Goal: Task Accomplishment & Management: Complete application form

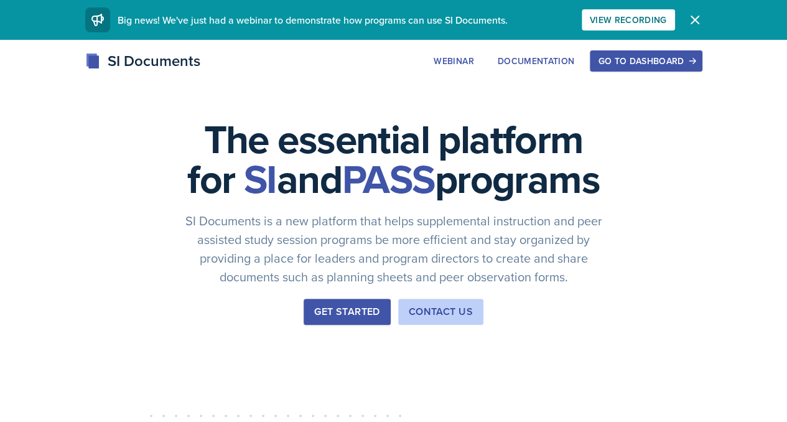
click at [694, 65] on div "Go to Dashboard" at bounding box center [646, 61] width 96 height 10
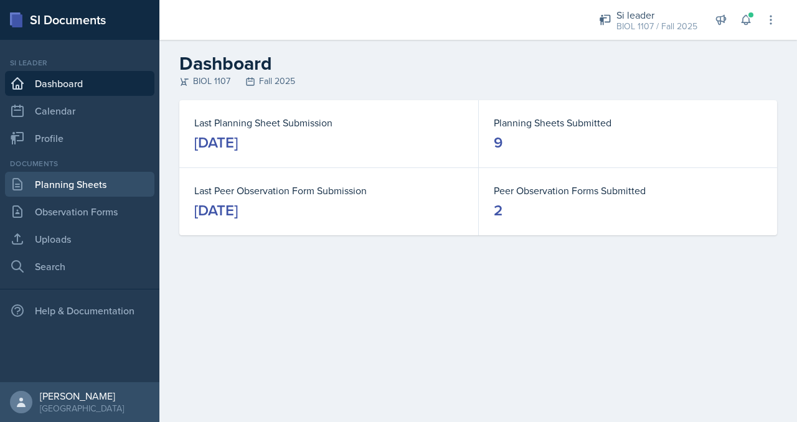
click at [118, 179] on link "Planning Sheets" at bounding box center [79, 184] width 149 height 25
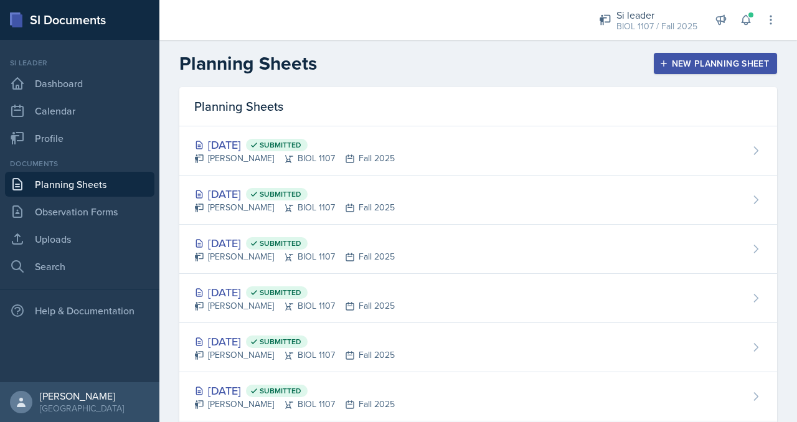
click at [662, 62] on div "New Planning Sheet" at bounding box center [715, 64] width 107 height 10
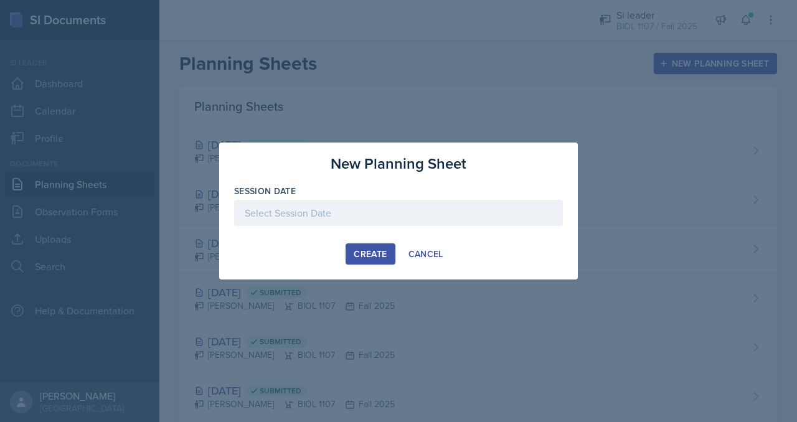
click at [398, 215] on div at bounding box center [398, 213] width 329 height 26
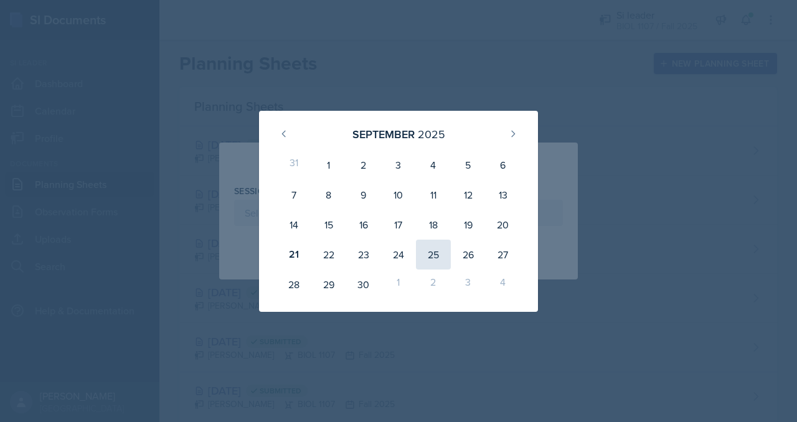
click at [432, 248] on div "25" at bounding box center [433, 255] width 35 height 30
type input "[DATE]"
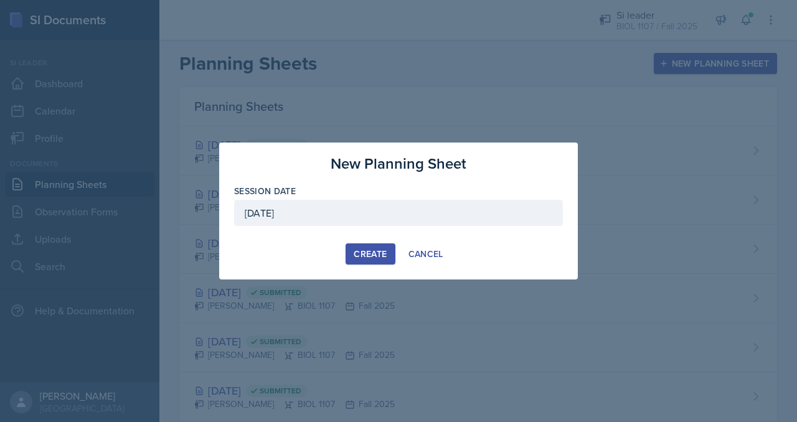
click at [390, 255] on button "Create" at bounding box center [369, 253] width 49 height 21
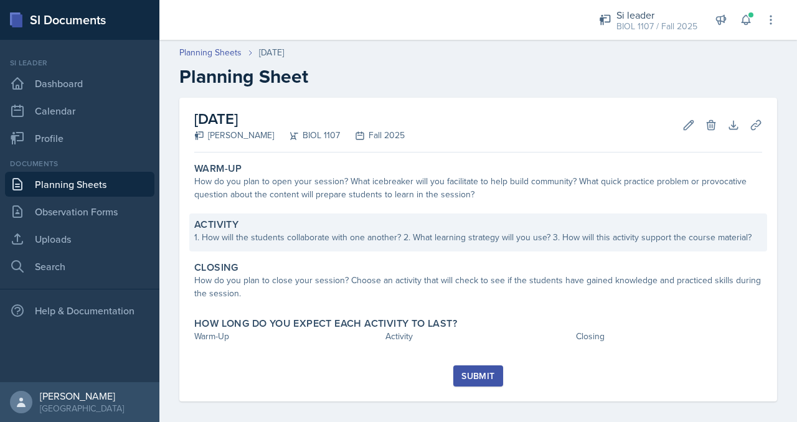
click at [358, 241] on div "1. How will the students collaborate with one another? 2. What learning strateg…" at bounding box center [478, 237] width 568 height 13
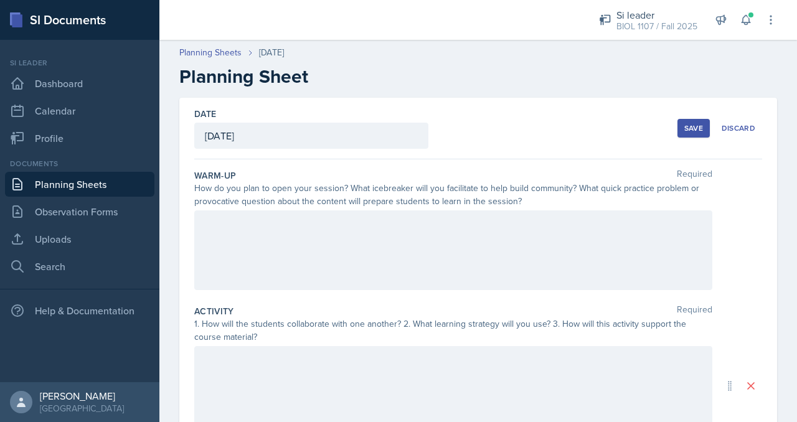
click at [276, 244] on div at bounding box center [453, 250] width 518 height 80
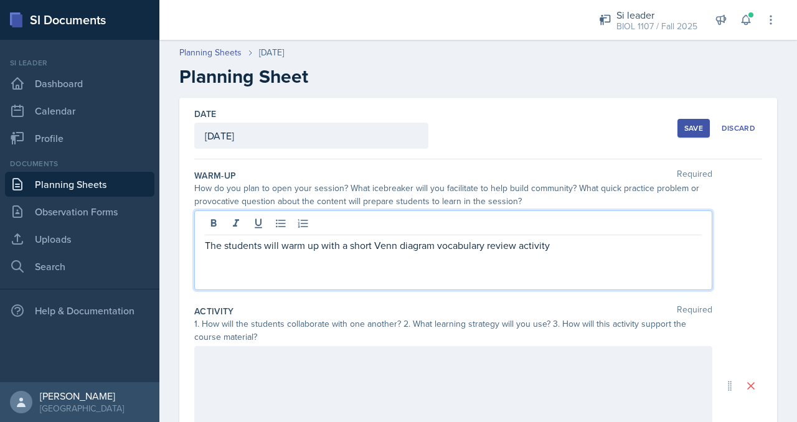
click at [558, 242] on p "The students will warm up with a short Venn diagram vocabulary review activity" at bounding box center [453, 245] width 497 height 15
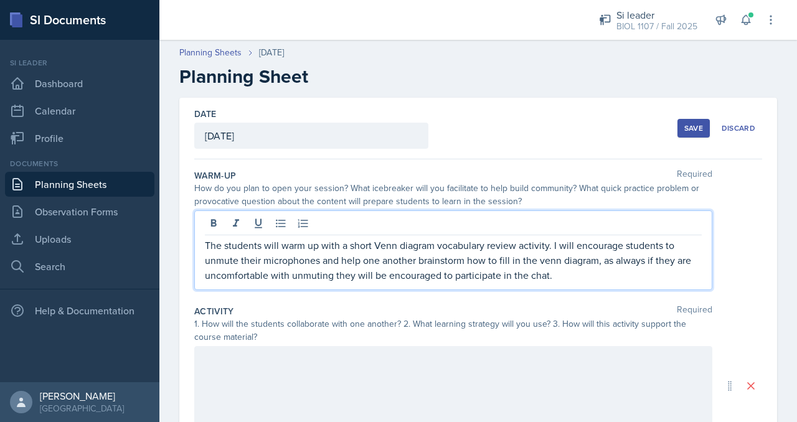
click at [600, 281] on div "The students will warm up with a short Venn diagram vocabulary review activity.…" at bounding box center [453, 250] width 518 height 80
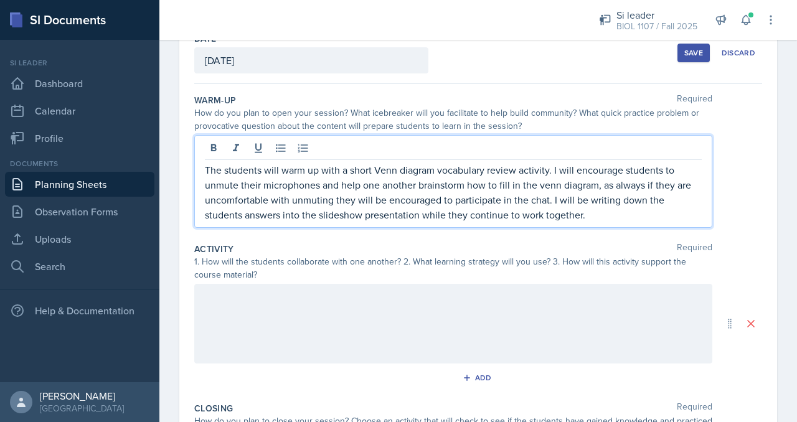
click at [557, 293] on p at bounding box center [453, 296] width 497 height 15
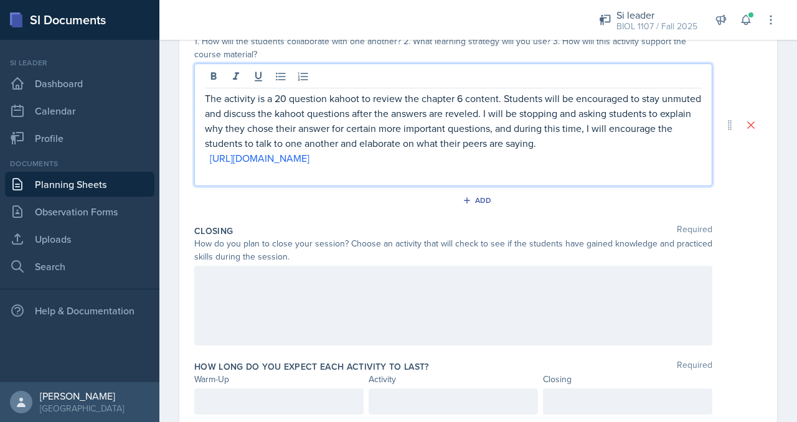
click at [355, 332] on div at bounding box center [453, 306] width 518 height 80
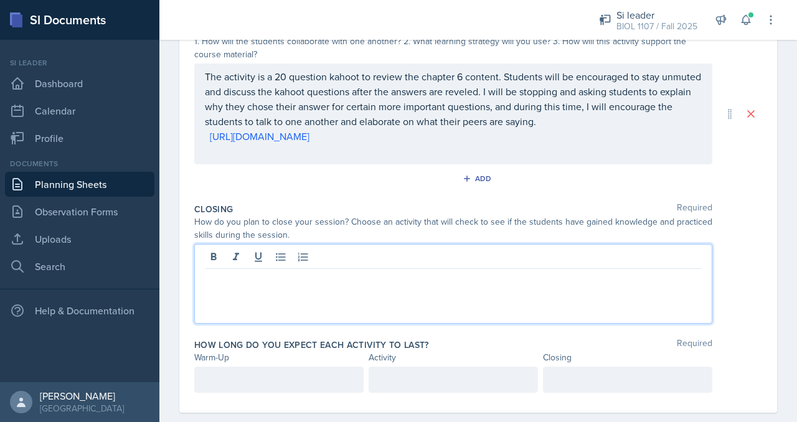
scroll to position [304, 0]
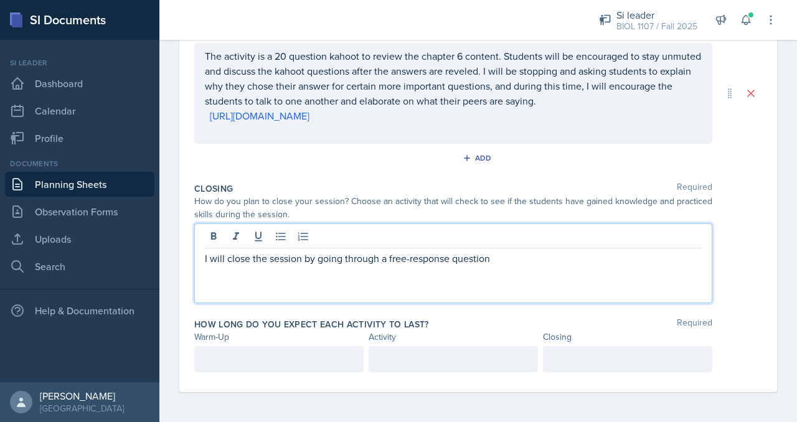
click at [386, 266] on p "I will close the session by going through a free-response question" at bounding box center [453, 258] width 497 height 15
click at [540, 266] on p "I will close the session by going through 3 short free-response question" at bounding box center [453, 258] width 497 height 15
click at [522, 269] on p "I will close the session by going through 3 short free-response questions which…" at bounding box center [453, 266] width 497 height 30
click at [463, 281] on p "I will close the session by going through 3 short free-response questions, whic…" at bounding box center [453, 266] width 497 height 30
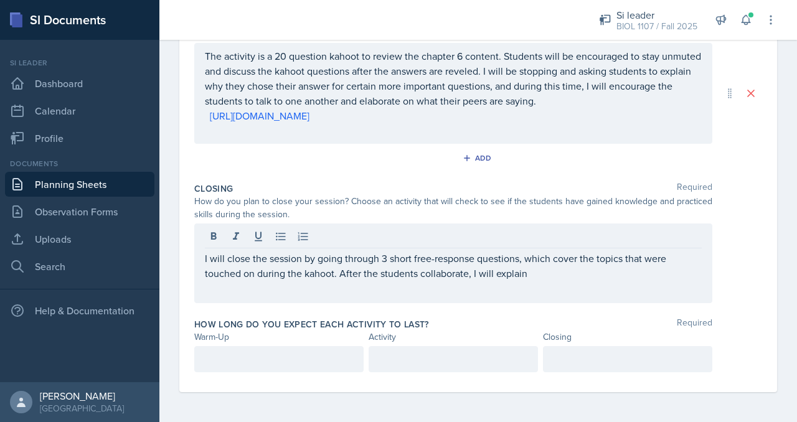
click at [528, 303] on div "I will close the session by going through 3 short free-response questions, whic…" at bounding box center [453, 263] width 518 height 80
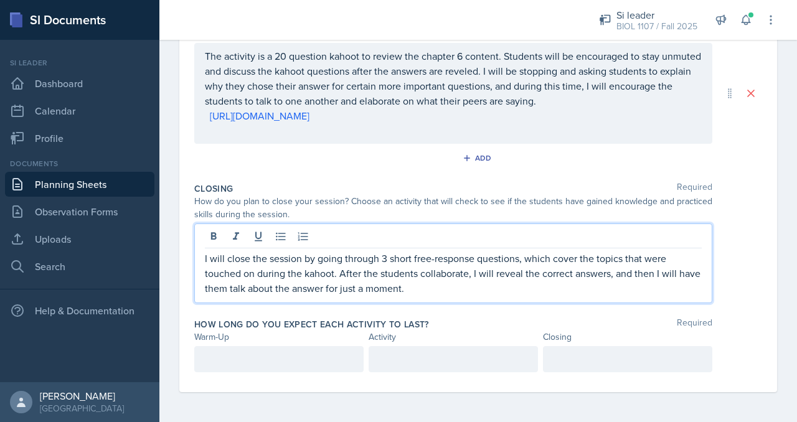
scroll to position [337, 0]
click at [313, 362] on p at bounding box center [279, 359] width 148 height 15
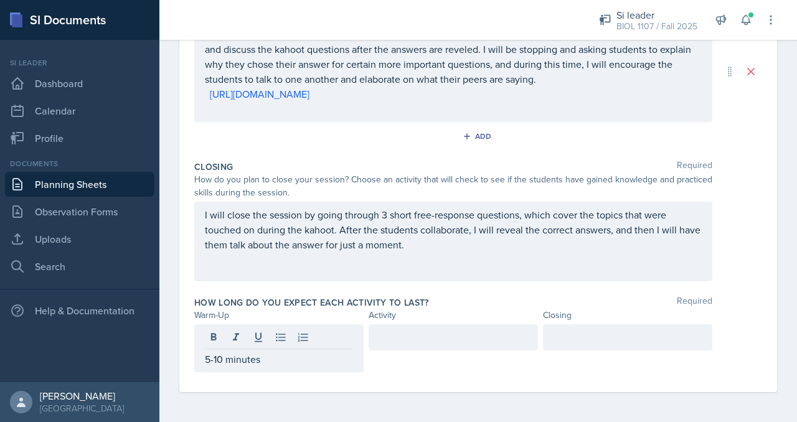
click at [392, 348] on div at bounding box center [452, 337] width 169 height 26
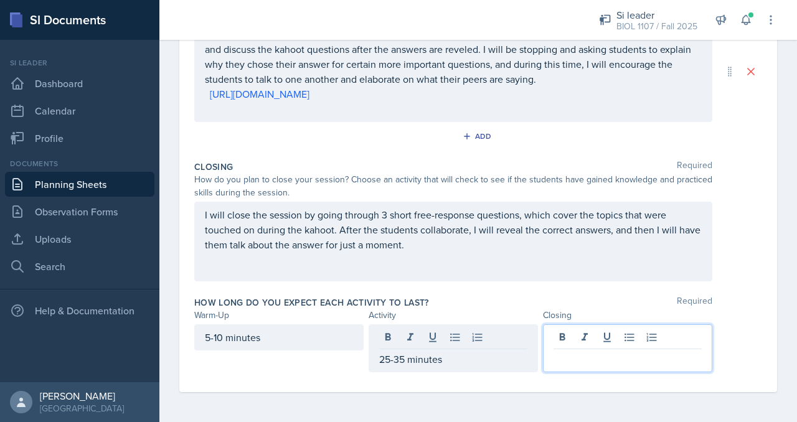
click at [570, 333] on div at bounding box center [627, 348] width 169 height 48
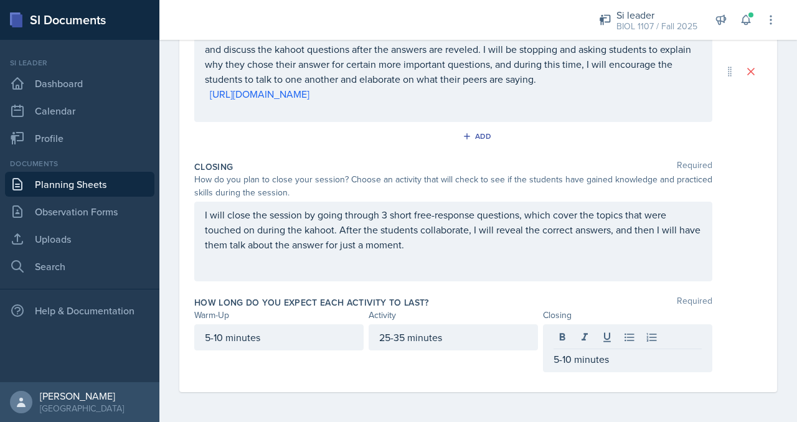
click at [475, 367] on div "25-35 minutes" at bounding box center [452, 348] width 169 height 48
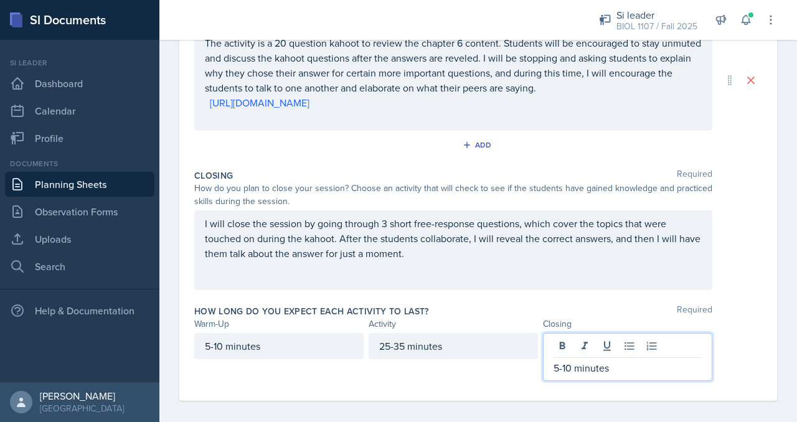
click at [566, 360] on p "5-10 minutes" at bounding box center [627, 367] width 148 height 15
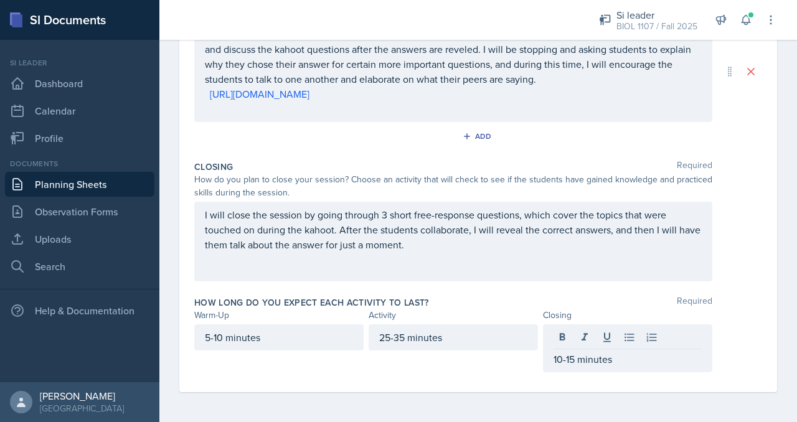
click at [522, 365] on div "25-35 minutes" at bounding box center [452, 348] width 169 height 48
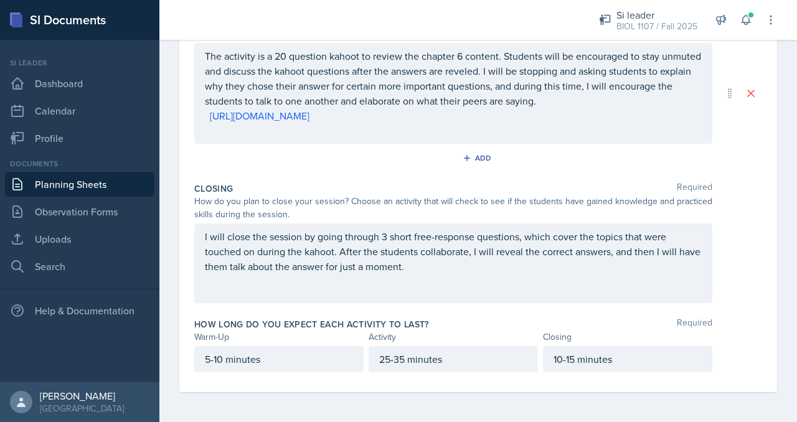
click at [566, 361] on p "10-15 minutes" at bounding box center [627, 359] width 148 height 15
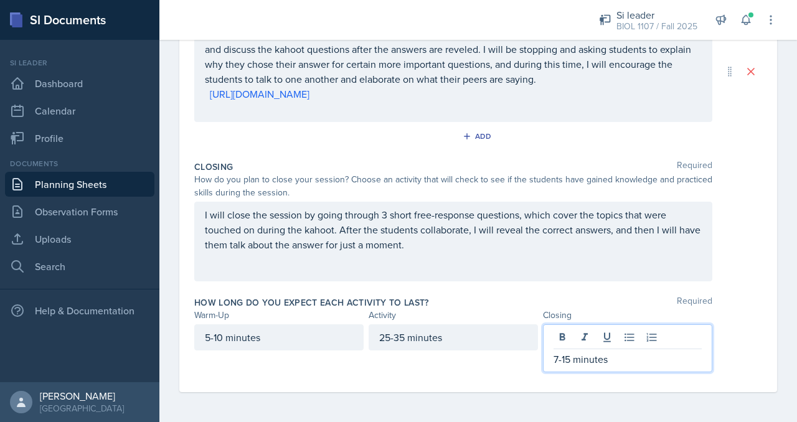
click at [482, 382] on div "How long do you expect each activity to last? Required Warm-Up Activity Closing…" at bounding box center [478, 336] width 568 height 91
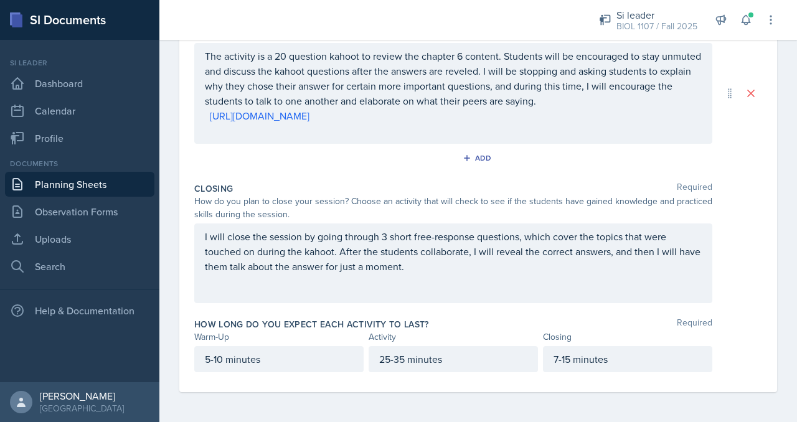
scroll to position [316, 0]
click at [751, 313] on div "Closing Required How do you plan to close your session? Choose an activity that…" at bounding box center [478, 245] width 568 height 136
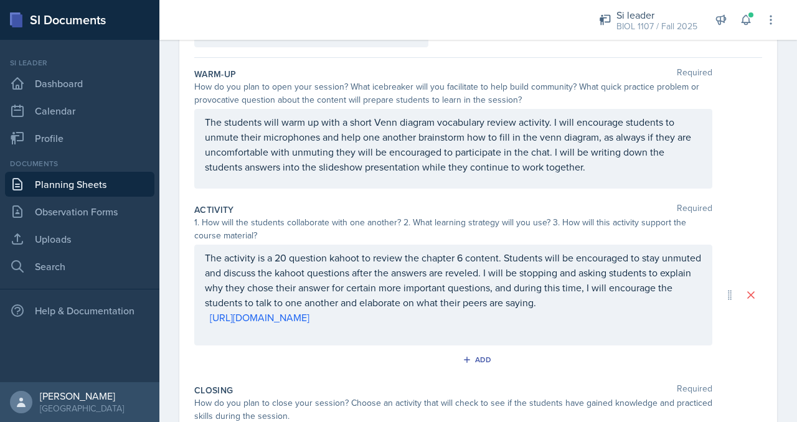
scroll to position [0, 0]
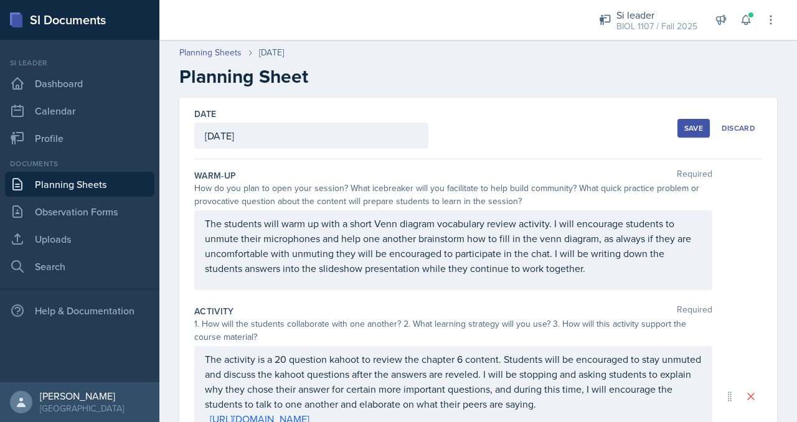
click at [685, 125] on div "Save" at bounding box center [693, 128] width 19 height 10
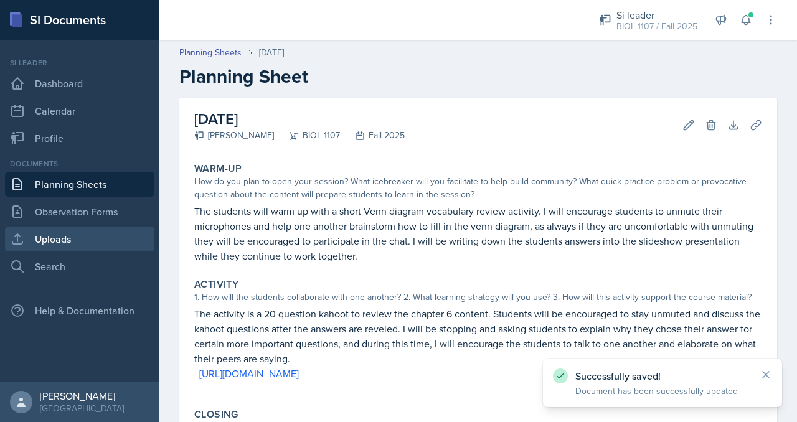
click at [114, 233] on link "Uploads" at bounding box center [79, 239] width 149 height 25
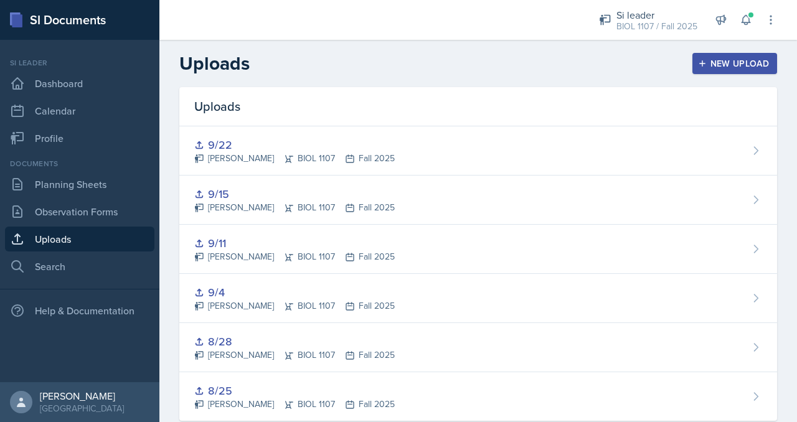
click at [736, 55] on button "New Upload" at bounding box center [734, 63] width 85 height 21
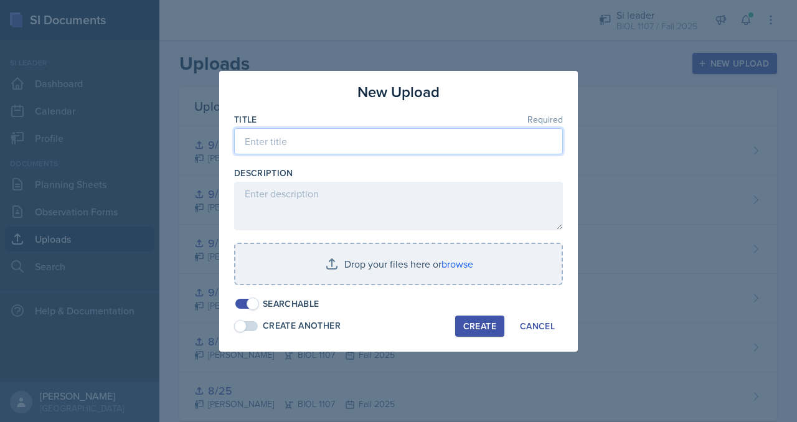
click at [362, 146] on input at bounding box center [398, 141] width 329 height 26
type input "9/25"
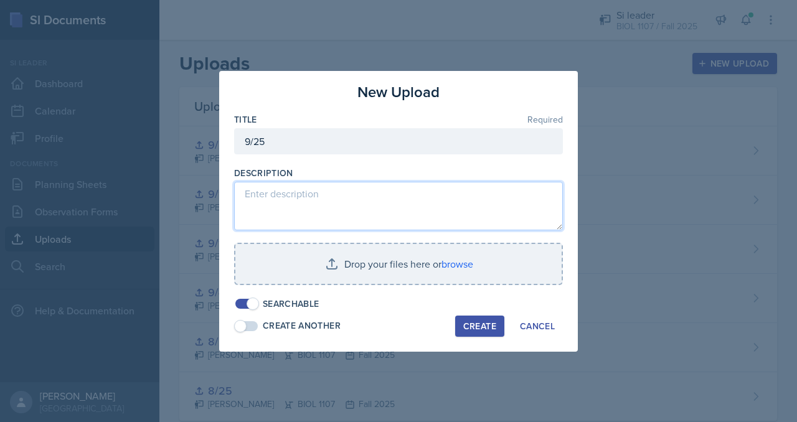
click at [325, 199] on textarea at bounding box center [398, 206] width 329 height 49
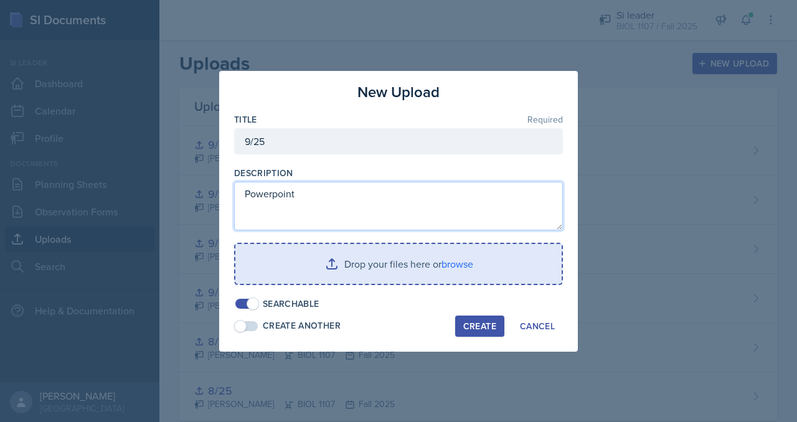
type textarea "Powerpoint"
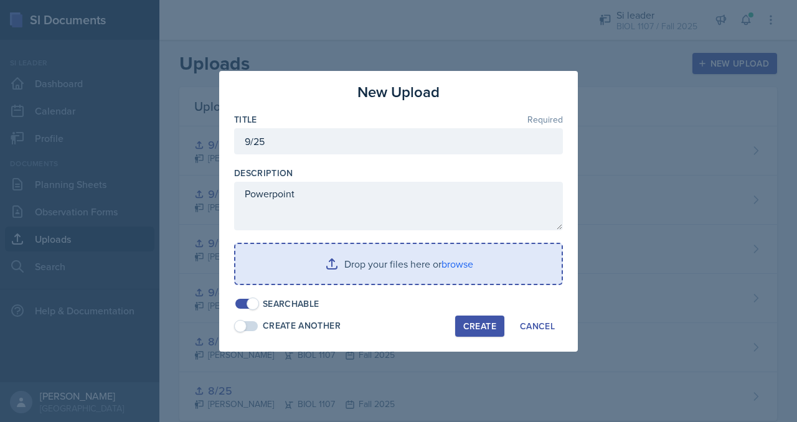
click at [347, 262] on input "file" at bounding box center [398, 264] width 326 height 40
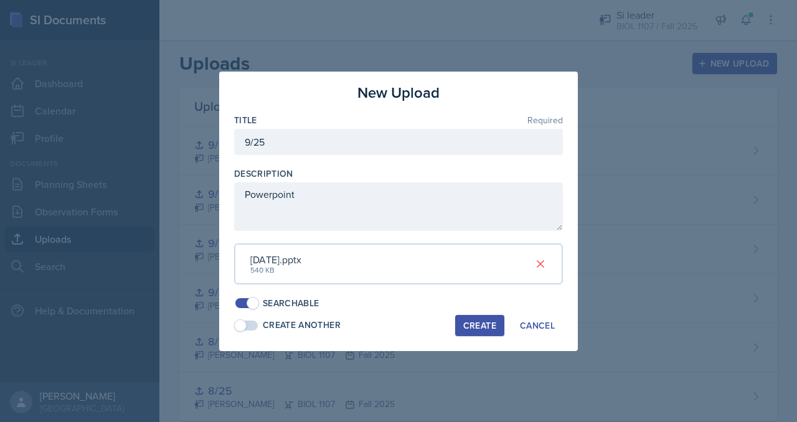
click at [487, 322] on div "Create" at bounding box center [479, 326] width 33 height 10
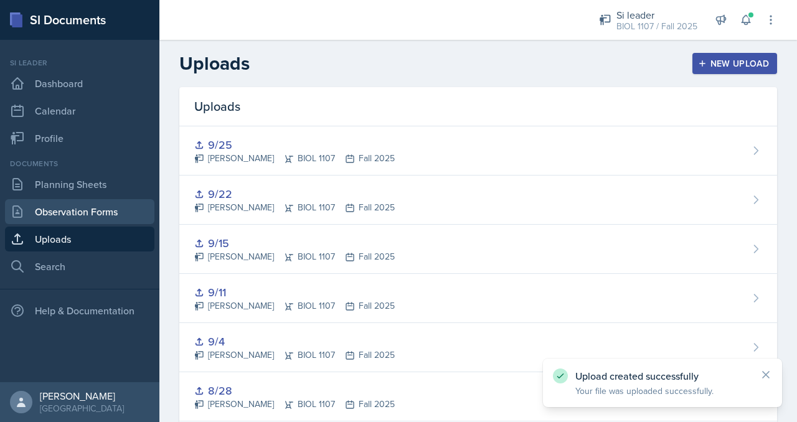
click at [98, 202] on link "Observation Forms" at bounding box center [79, 211] width 149 height 25
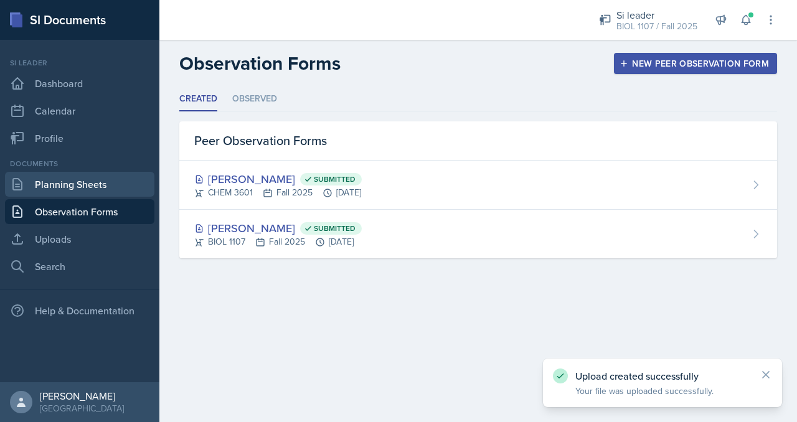
click at [97, 192] on link "Planning Sheets" at bounding box center [79, 184] width 149 height 25
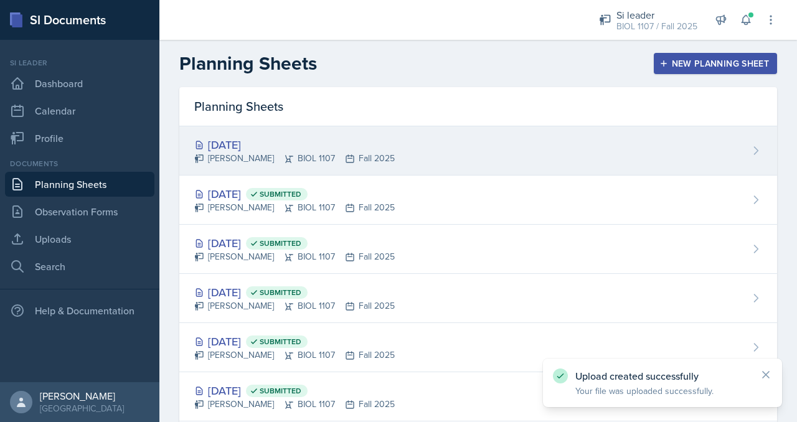
click at [319, 152] on div "[PERSON_NAME] BIOL 1107 Fall 2025" at bounding box center [294, 158] width 200 height 13
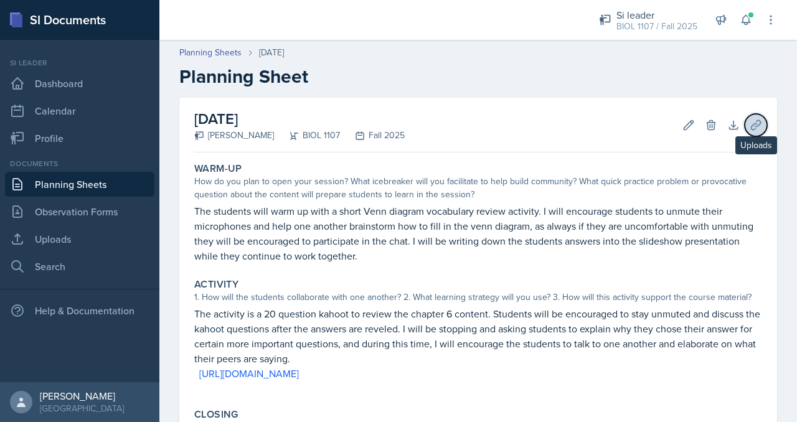
click at [751, 125] on icon at bounding box center [755, 125] width 12 height 12
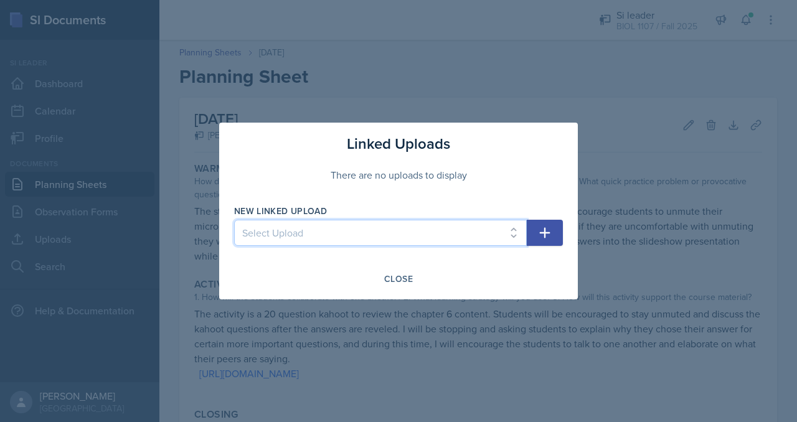
click at [418, 235] on select "Select Upload 8/25 8/28 9/4 9/11 9/15 9/22 9/25" at bounding box center [380, 233] width 293 height 26
select select "b3604733-69ac-45a5-9962-3c3442ff7b53"
click at [234, 220] on select "Select Upload 8/25 8/28 9/4 9/11 9/15 9/22 9/25" at bounding box center [380, 233] width 293 height 26
click at [553, 226] on button "button" at bounding box center [545, 233] width 36 height 26
select select
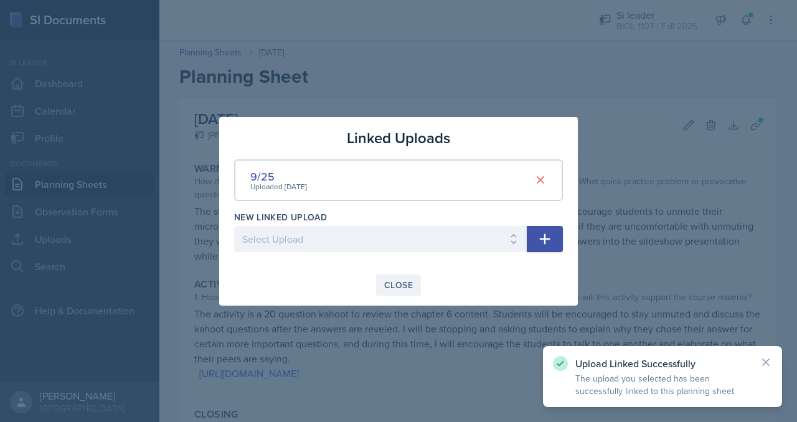
click at [379, 282] on button "Close" at bounding box center [398, 284] width 45 height 21
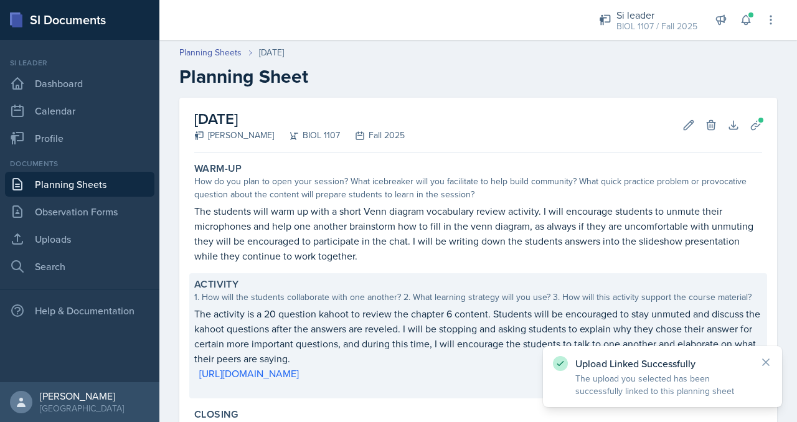
scroll to position [215, 0]
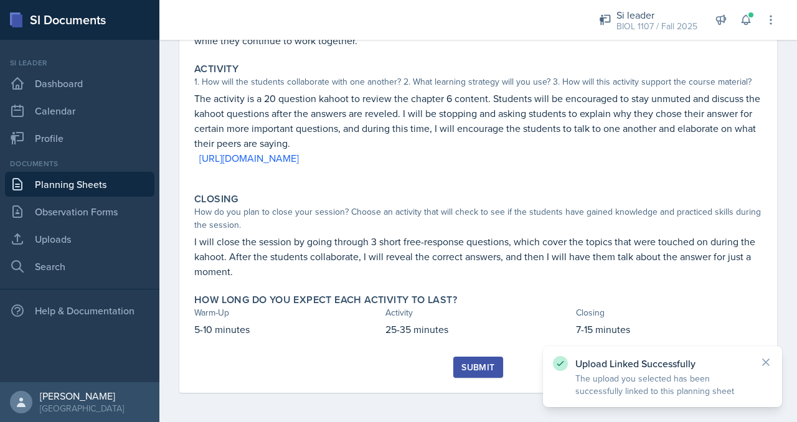
click at [472, 364] on div "Submit" at bounding box center [477, 367] width 33 height 10
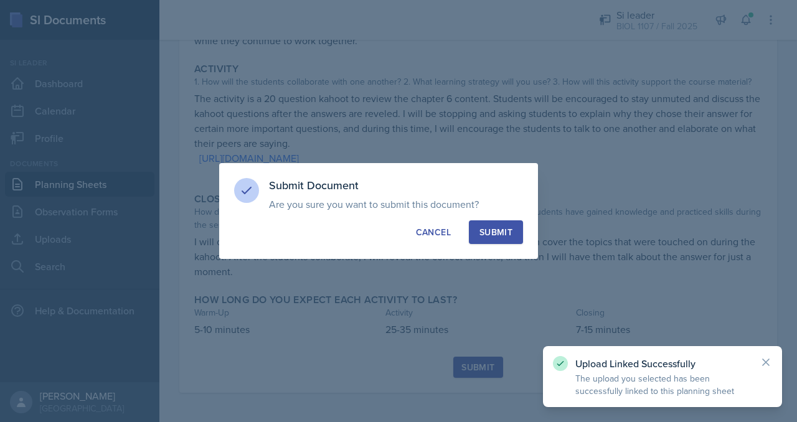
click at [488, 233] on div "Submit" at bounding box center [495, 232] width 33 height 12
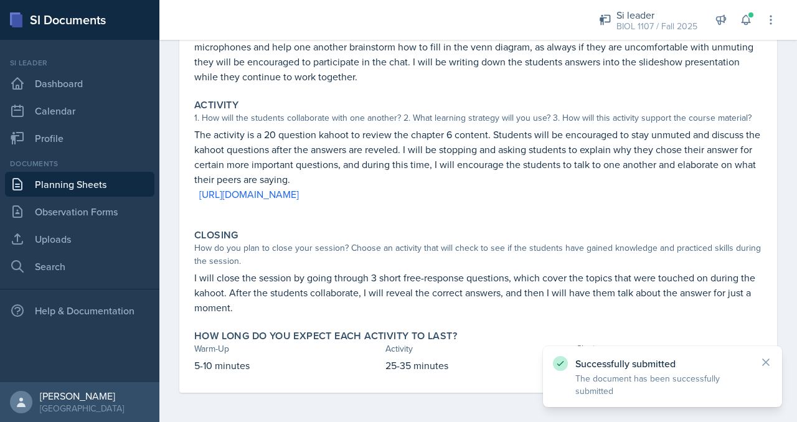
scroll to position [0, 0]
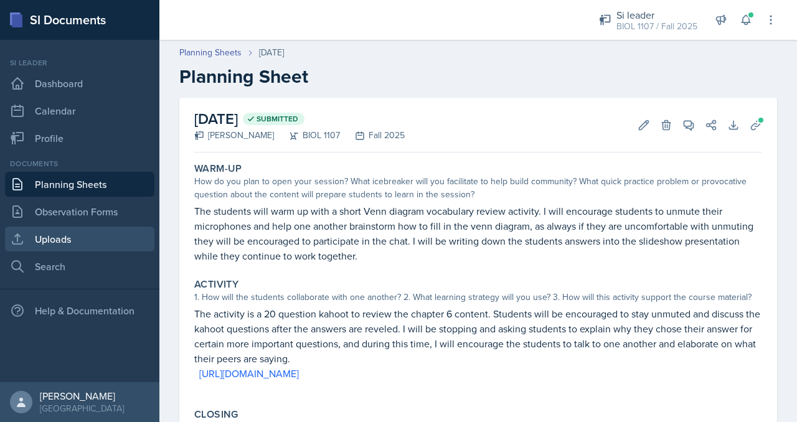
click at [82, 247] on link "Uploads" at bounding box center [79, 239] width 149 height 25
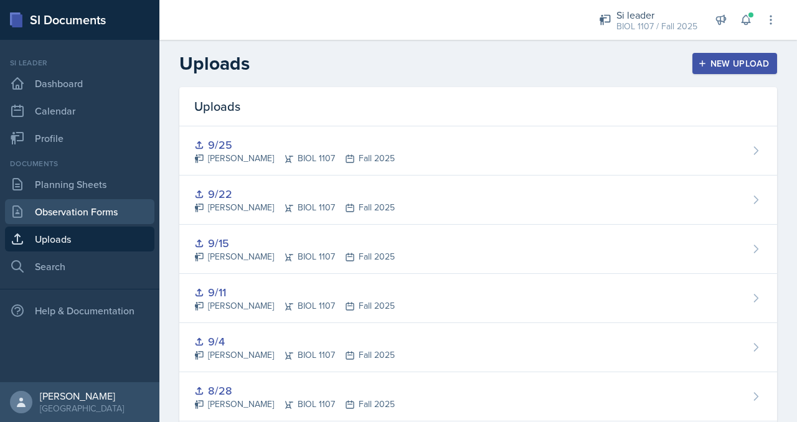
click at [116, 212] on link "Observation Forms" at bounding box center [79, 211] width 149 height 25
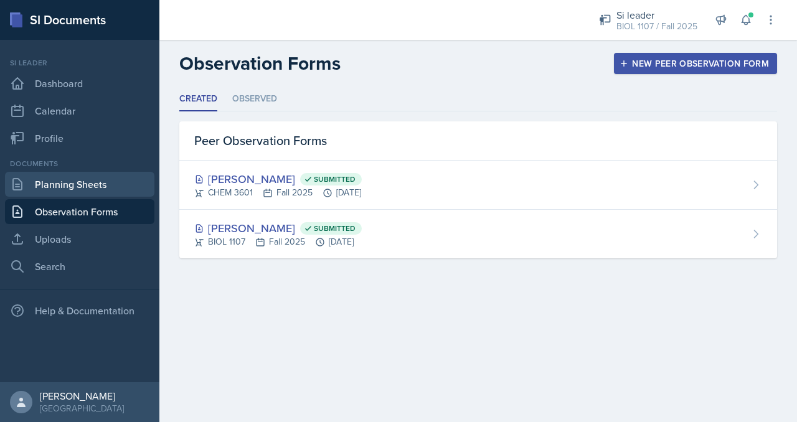
click at [103, 190] on link "Planning Sheets" at bounding box center [79, 184] width 149 height 25
